Goal: Task Accomplishment & Management: Manage account settings

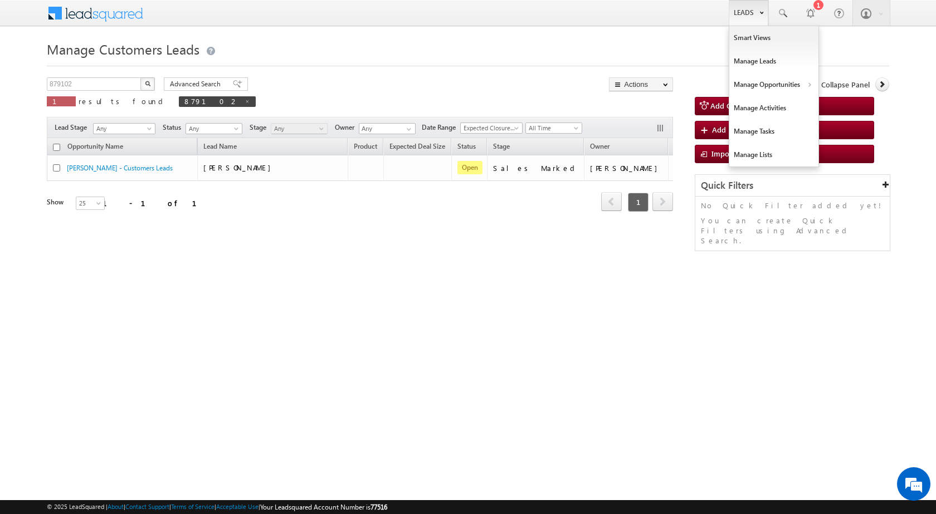
click at [761, 21] on link "Leads" at bounding box center [749, 13] width 40 height 26
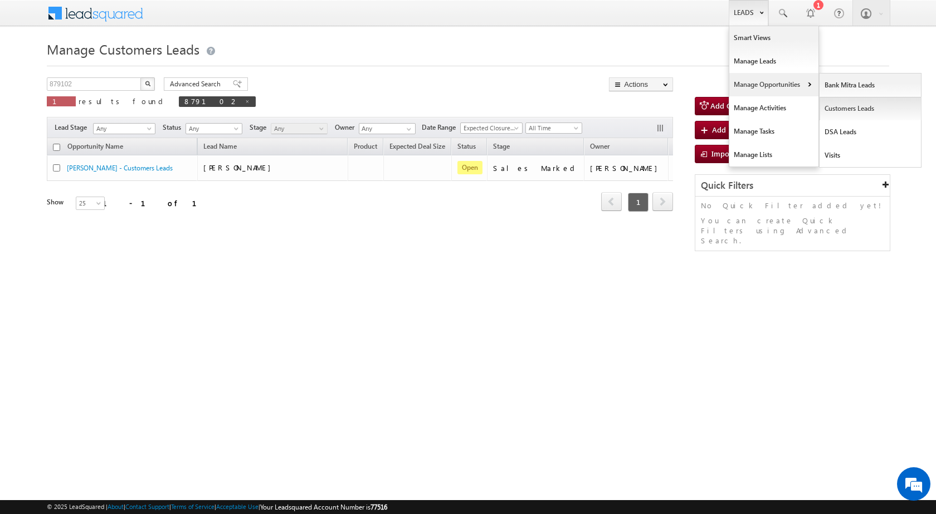
click at [834, 109] on link "Customers Leads" at bounding box center [871, 108] width 102 height 23
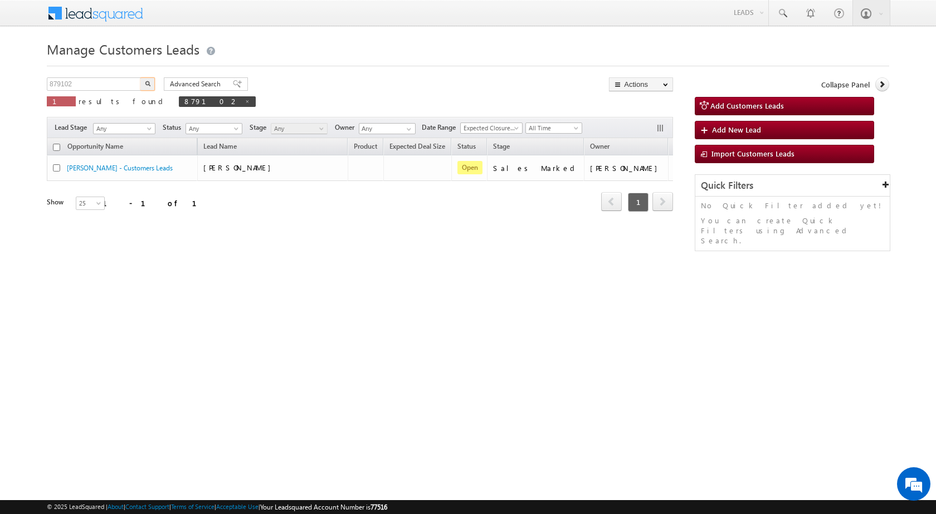
click at [96, 85] on input "879102" at bounding box center [94, 83] width 95 height 13
type input "911860"
click at [140, 77] on button "button" at bounding box center [147, 83] width 14 height 13
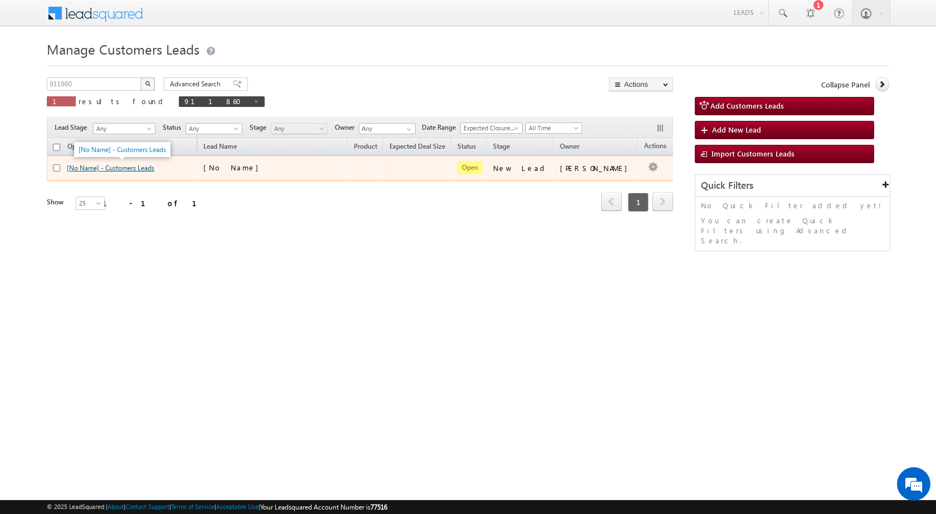
click at [111, 169] on link "[No Name] - Customers Leads" at bounding box center [111, 168] width 88 height 8
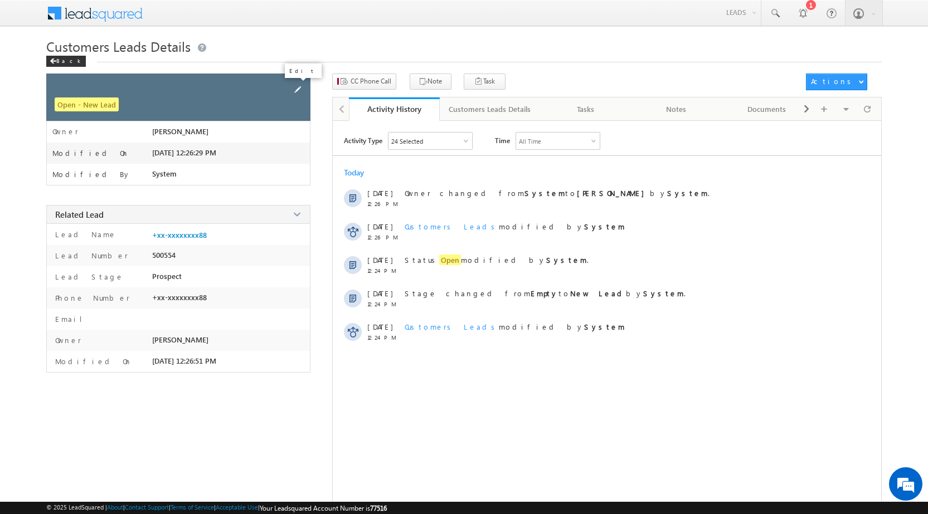
click at [296, 91] on span at bounding box center [298, 90] width 12 height 12
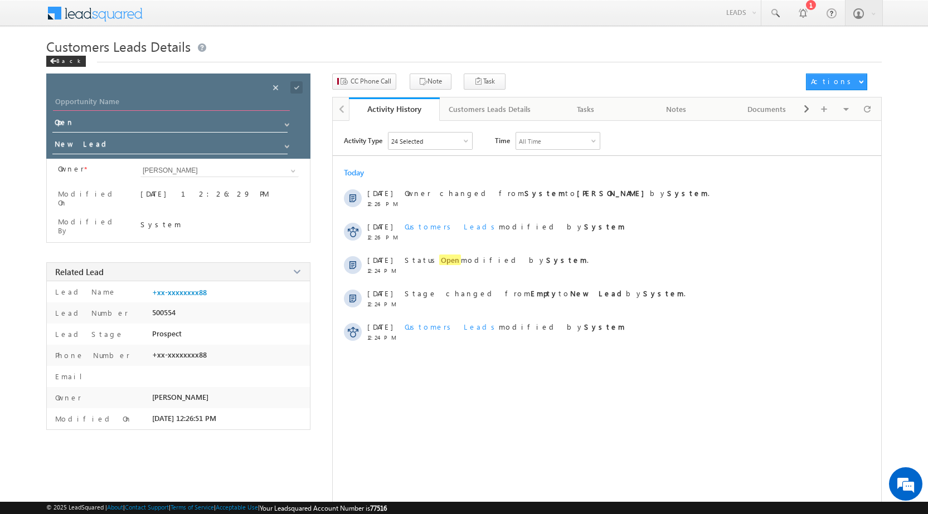
click at [115, 100] on input "Opportunity Name" at bounding box center [171, 103] width 237 height 16
type input "[PERSON_NAME]"
click at [109, 154] on span "New Lead" at bounding box center [172, 148] width 240 height 22
click at [118, 144] on input "New Lead" at bounding box center [170, 146] width 236 height 18
click at [285, 143] on span at bounding box center [287, 146] width 9 height 9
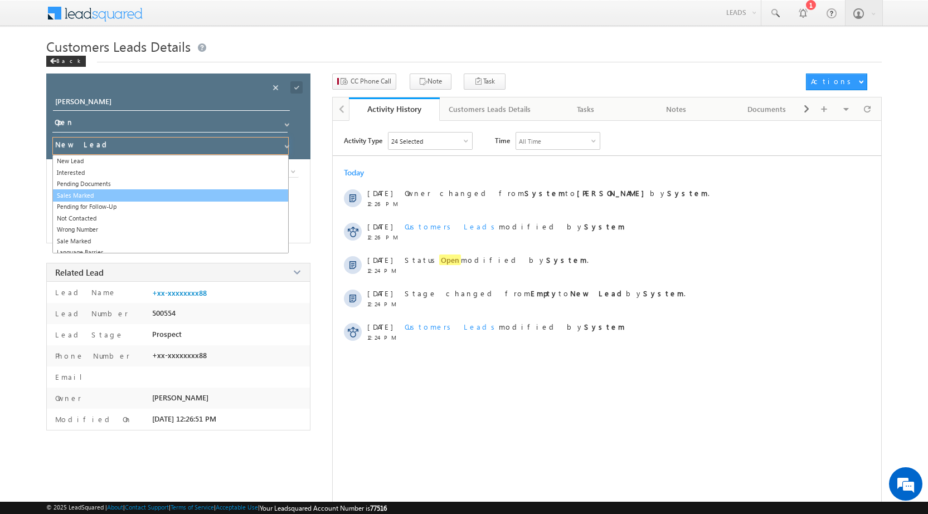
click at [154, 194] on link "Sales Marked" at bounding box center [170, 196] width 236 height 13
type input "Sales Marked"
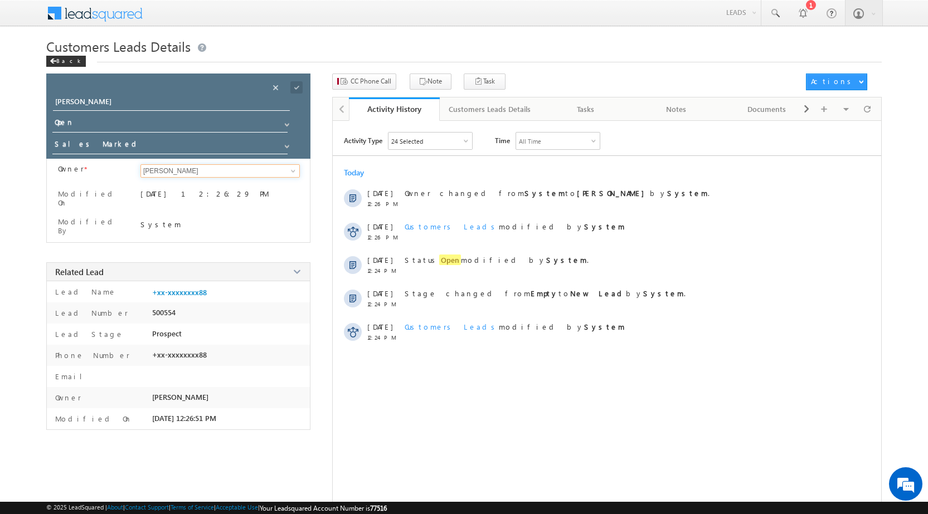
click at [280, 169] on input "[PERSON_NAME]" at bounding box center [219, 170] width 159 height 13
paste input "[PERSON_NAME][EMAIL_ADDRESS][PERSON_NAME][DOMAIN_NAME]"
click at [224, 188] on link "Subham [EMAIL_ADDRESS][PERSON_NAME][DOMAIN_NAME]" at bounding box center [219, 188] width 159 height 21
type input "[PERSON_NAME]"
click at [299, 86] on span at bounding box center [296, 87] width 12 height 12
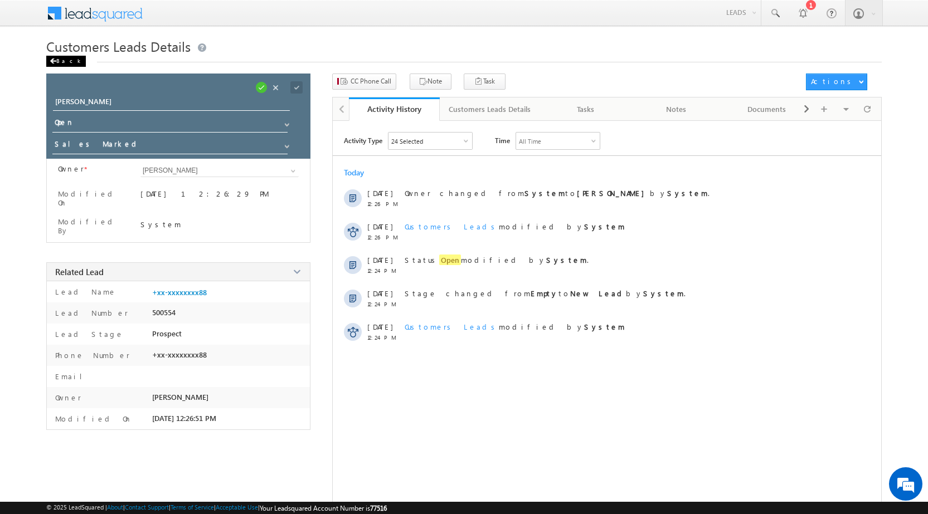
click at [65, 65] on div "Back" at bounding box center [66, 61] width 40 height 11
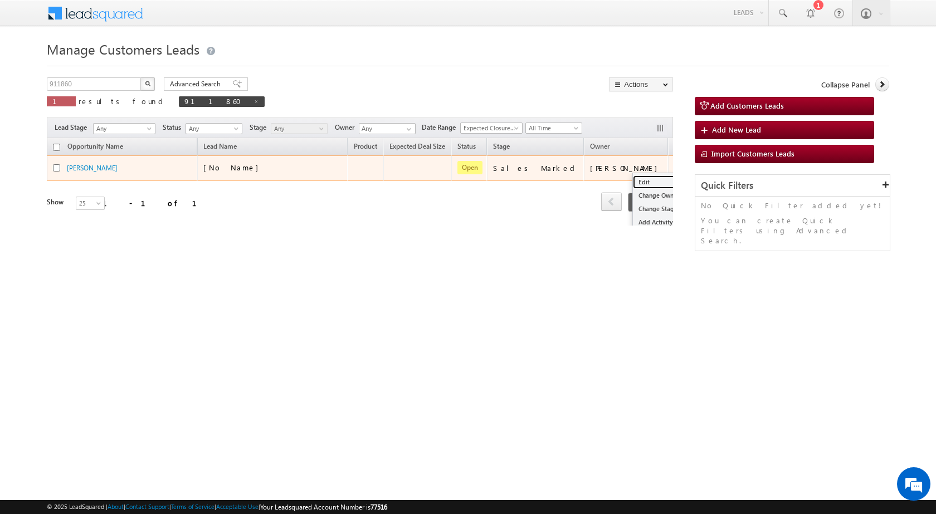
click at [633, 177] on link "Edit" at bounding box center [661, 182] width 56 height 13
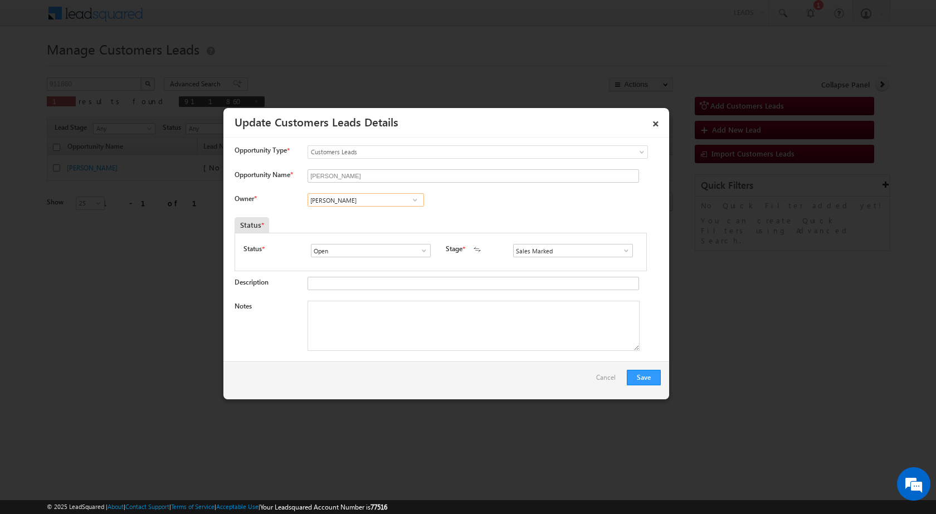
click at [367, 201] on input "Subham" at bounding box center [366, 199] width 116 height 13
paste input "subham.singh@sgrlimited.in"
click at [360, 214] on link "Subham subham.singh@sgrlimited.in" at bounding box center [366, 217] width 116 height 21
type input "Subham"
click at [349, 323] on textarea "Notes" at bounding box center [474, 326] width 332 height 50
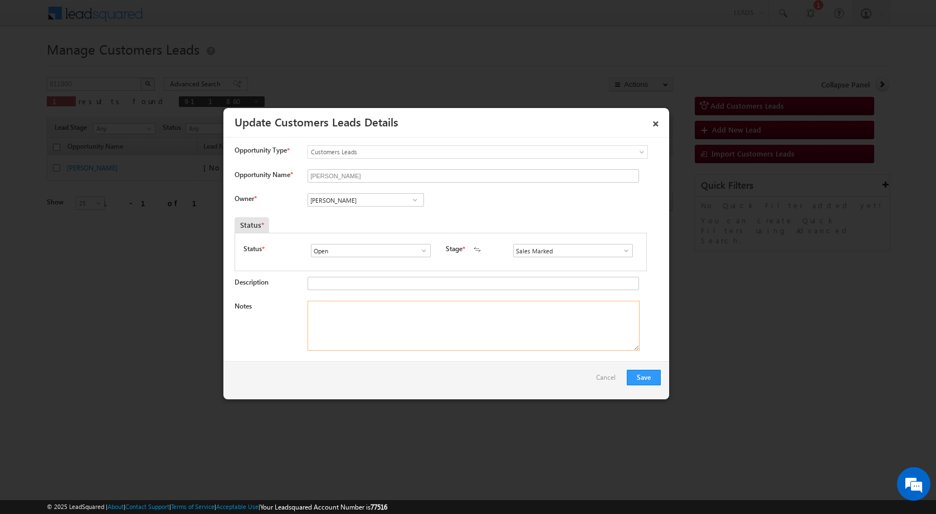
paste textarea "Mobile No - 9334048788 / Name - REKHA DEVI / Husband Name - Girish kumar / Cons…"
type textarea "Mobile No - 9334048788 / Name - REKHA DEVI / Husband Name - Girish kumar / Cons…"
click at [646, 378] on button "Save" at bounding box center [644, 378] width 34 height 16
